Goal: Check status

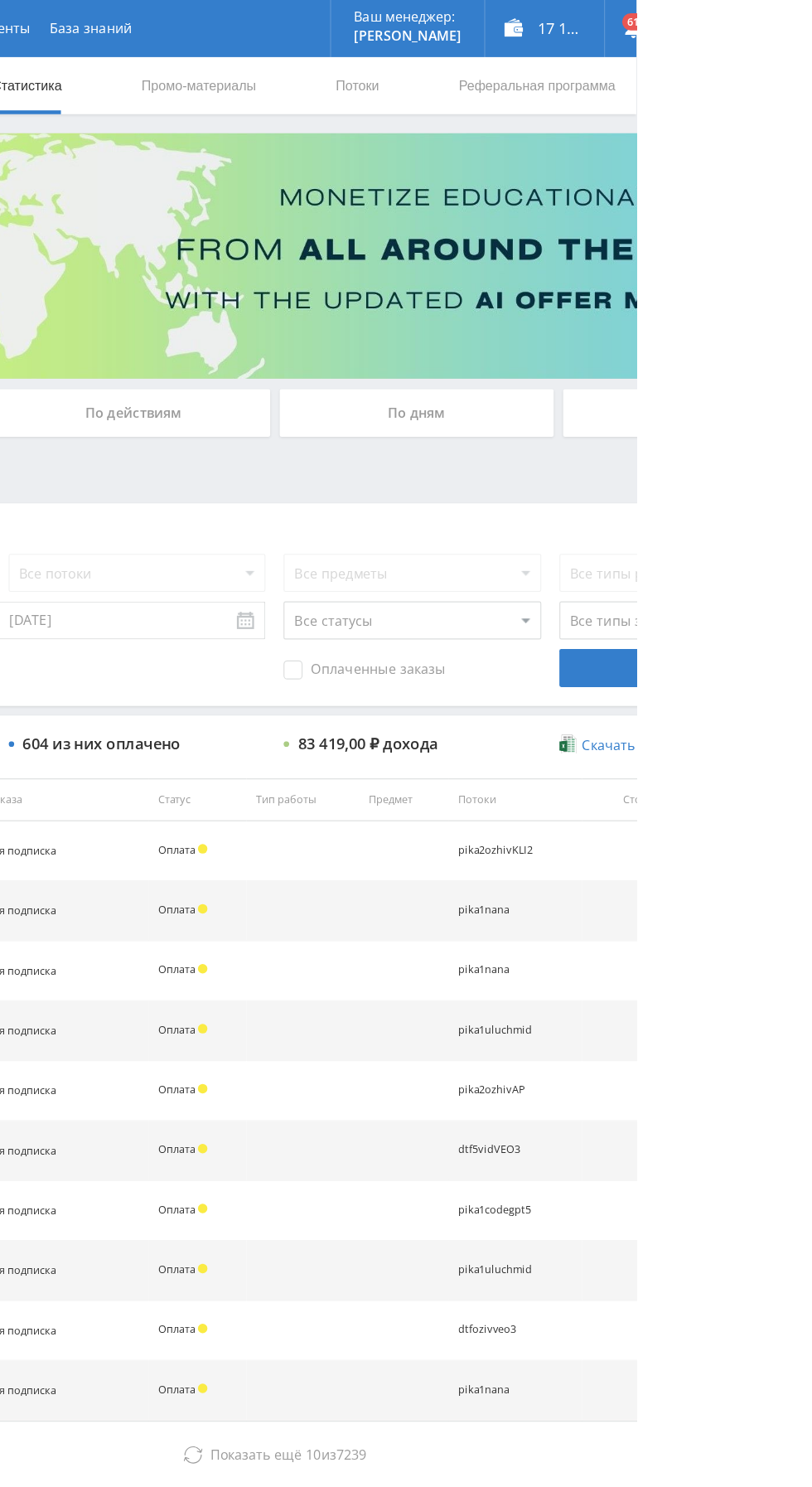
click at [592, 345] on div "По дням" at bounding box center [620, 360] width 238 height 41
click at [0, 0] on input "По дням" at bounding box center [0, 0] width 0 height 0
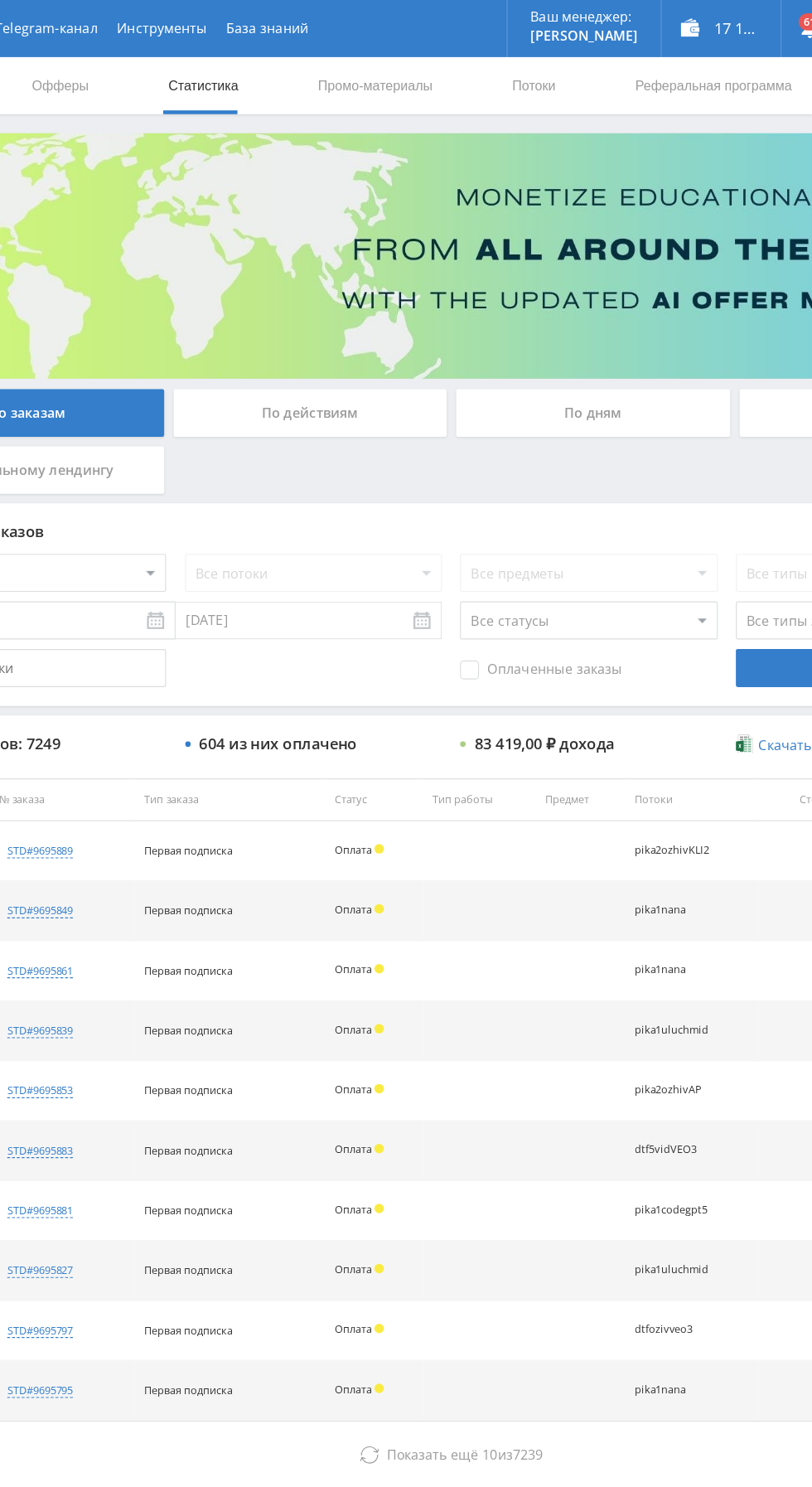
click at [578, 356] on div "По дням" at bounding box center [620, 360] width 238 height 41
click at [0, 0] on input "По дням" at bounding box center [0, 0] width 0 height 0
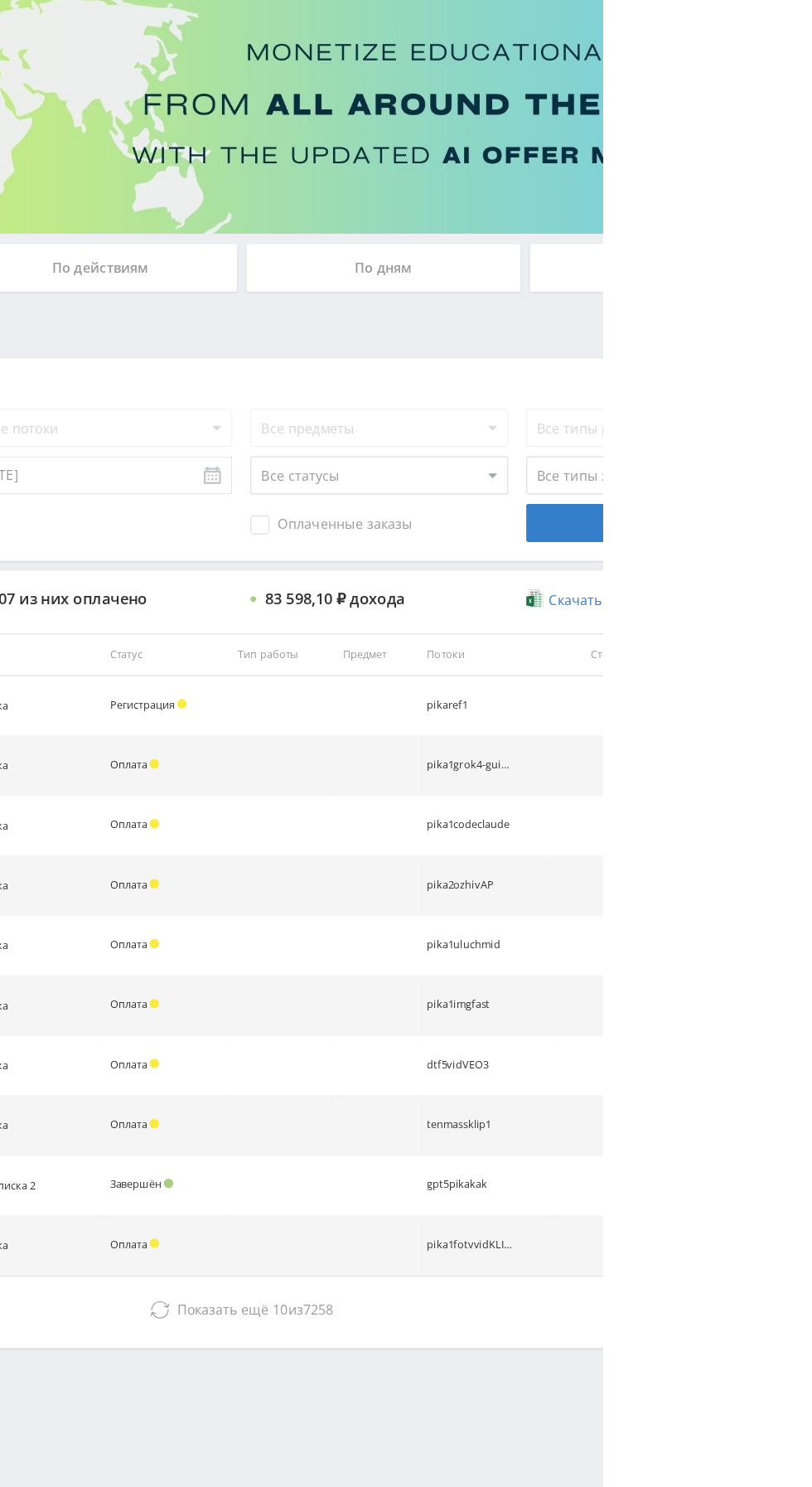
click at [579, 1258] on button "Показать ещё 10 из 7258" at bounding box center [496, 1267] width 944 height 33
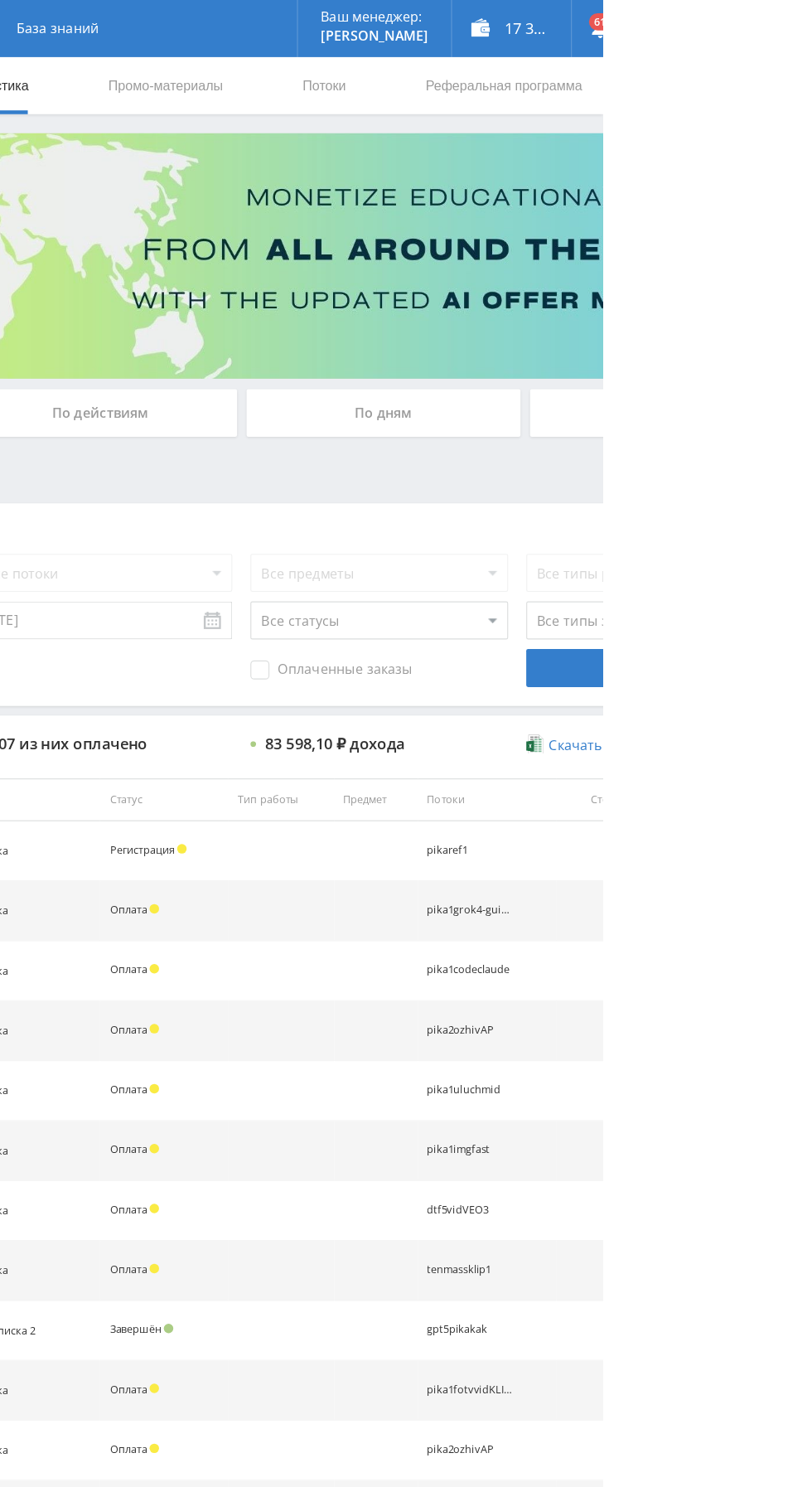
click at [620, 359] on div "По дням" at bounding box center [620, 360] width 238 height 41
click at [0, 0] on input "По дням" at bounding box center [0, 0] width 0 height 0
click at [554, 362] on div "По дням" at bounding box center [620, 360] width 238 height 41
click at [0, 0] on input "По дням" at bounding box center [0, 0] width 0 height 0
